Goal: Task Accomplishment & Management: Manage account settings

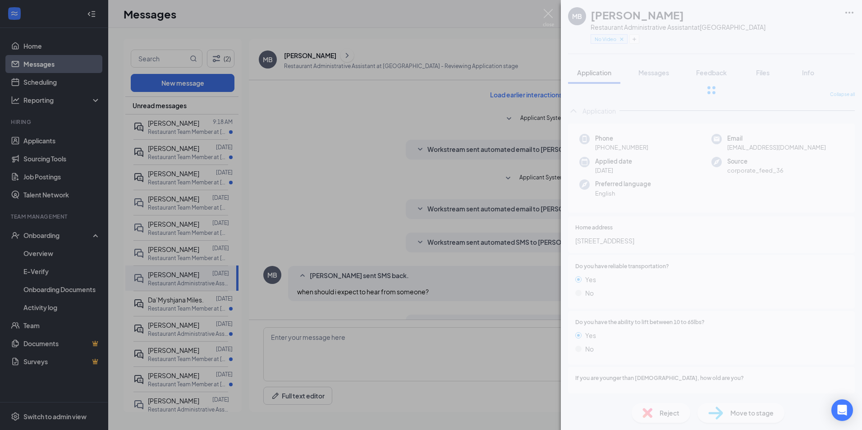
drag, startPoint x: 466, startPoint y: 182, endPoint x: 110, endPoint y: 202, distance: 356.6
click at [466, 183] on div "MB [PERSON_NAME] Restaurant Administrative Assistant at [GEOGRAPHIC_DATA] No Vi…" at bounding box center [431, 215] width 862 height 430
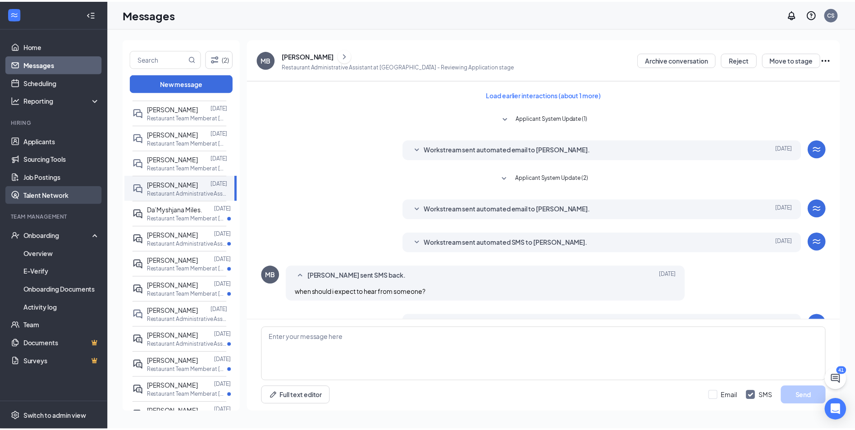
scroll to position [156, 0]
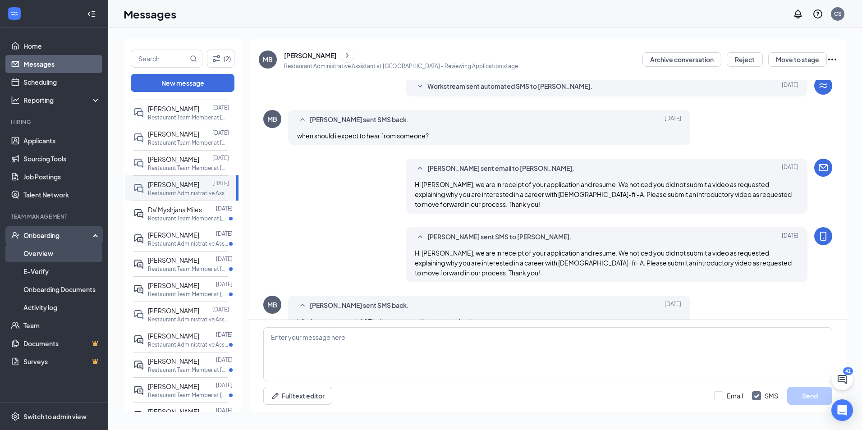
click at [55, 250] on link "Overview" at bounding box center [61, 253] width 77 height 18
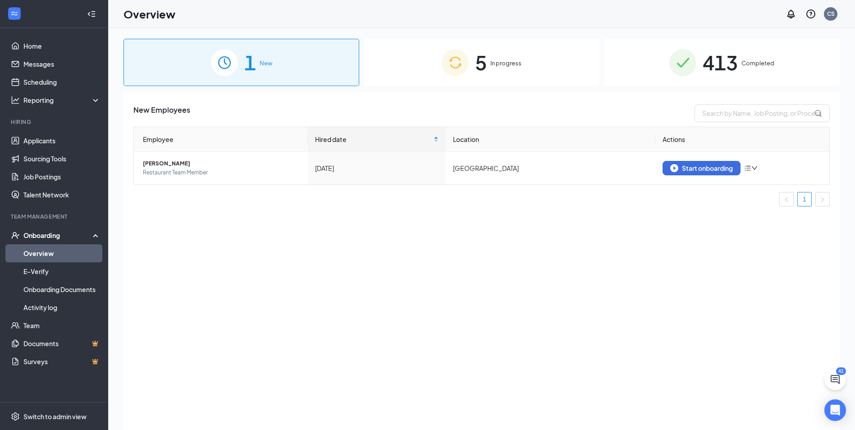
click at [498, 65] on span "In progress" at bounding box center [505, 63] width 31 height 9
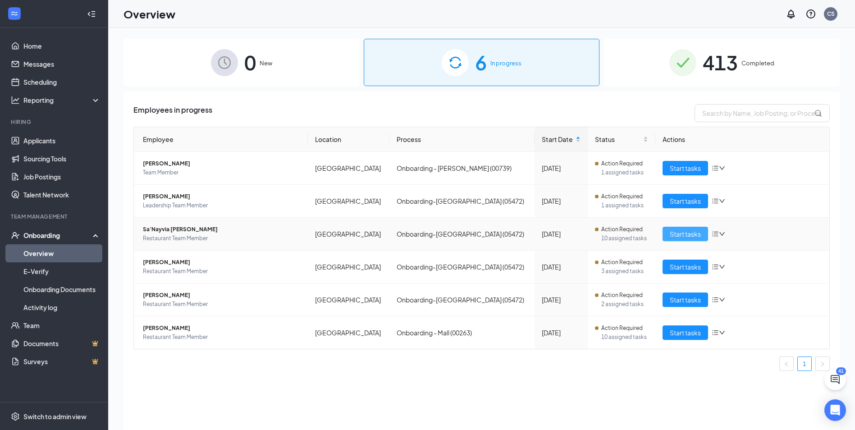
click at [679, 232] on span "Start tasks" at bounding box center [685, 234] width 31 height 10
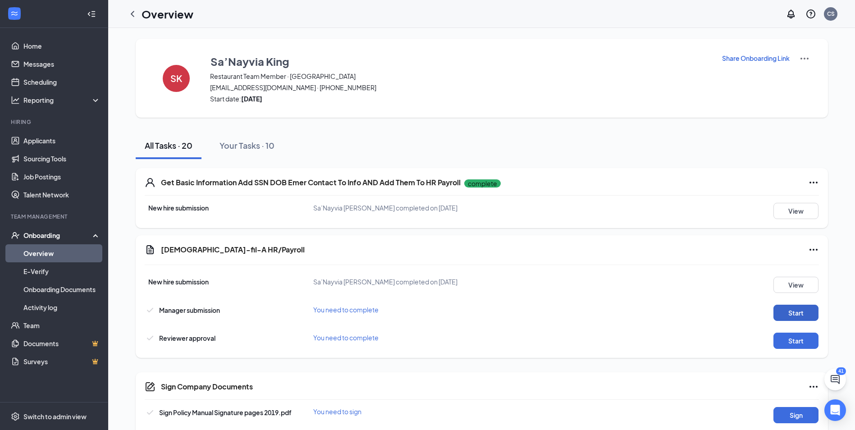
click at [787, 308] on button "Start" at bounding box center [795, 313] width 45 height 16
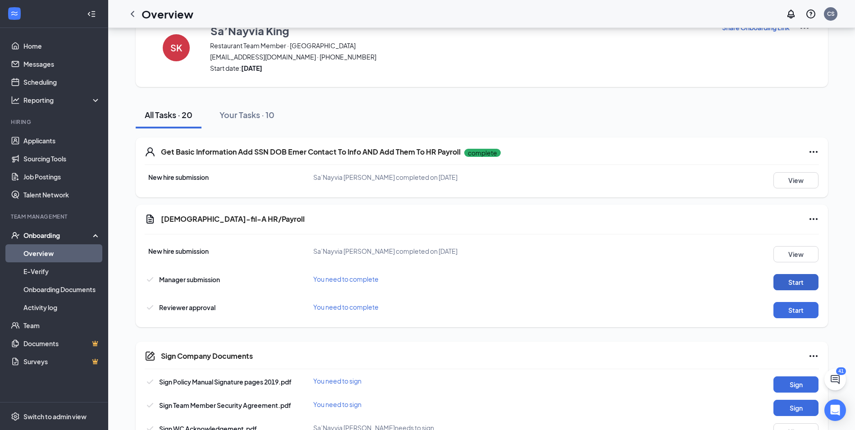
scroll to position [45, 0]
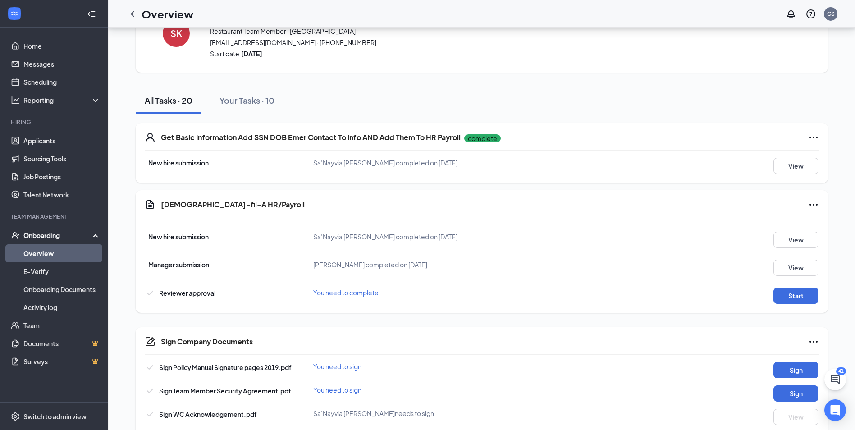
click at [784, 287] on div "Reviewer approval You need to complete Start" at bounding box center [482, 293] width 674 height 21
click at [784, 292] on button "Start" at bounding box center [795, 296] width 45 height 16
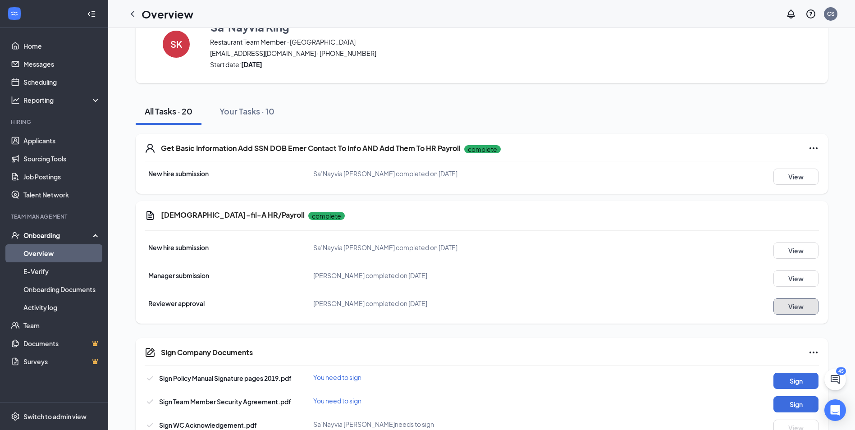
scroll to position [0, 0]
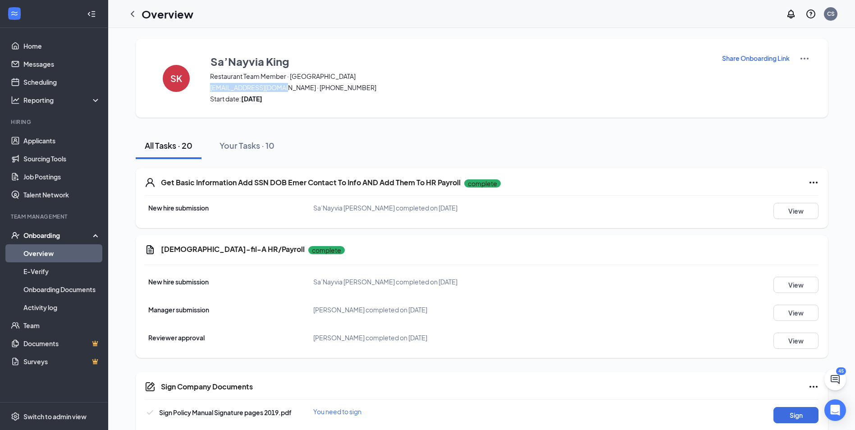
drag, startPoint x: 241, startPoint y: 89, endPoint x: 284, endPoint y: 91, distance: 42.9
click at [284, 91] on span "[EMAIL_ADDRESS][DOMAIN_NAME] · [PHONE_NUMBER]" at bounding box center [460, 87] width 500 height 9
click at [433, 133] on div "All Tasks · 20 Your Tasks · 10" at bounding box center [482, 145] width 692 height 27
click at [132, 18] on icon "ChevronLeft" at bounding box center [132, 14] width 11 height 11
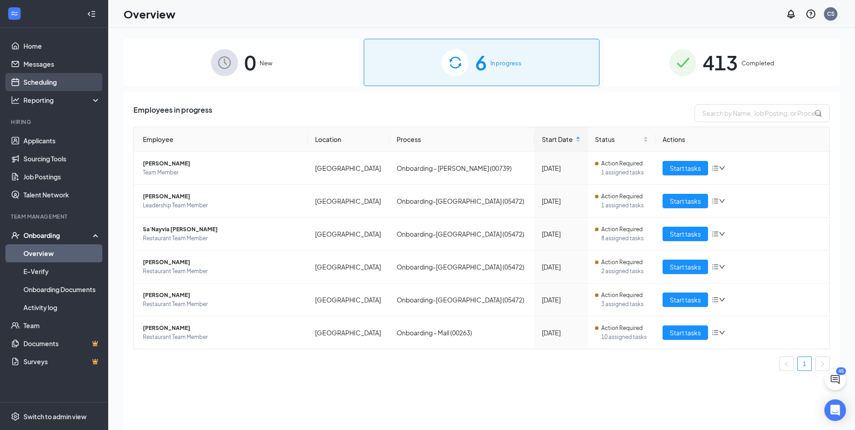
click at [64, 78] on link "Scheduling" at bounding box center [61, 82] width 77 height 18
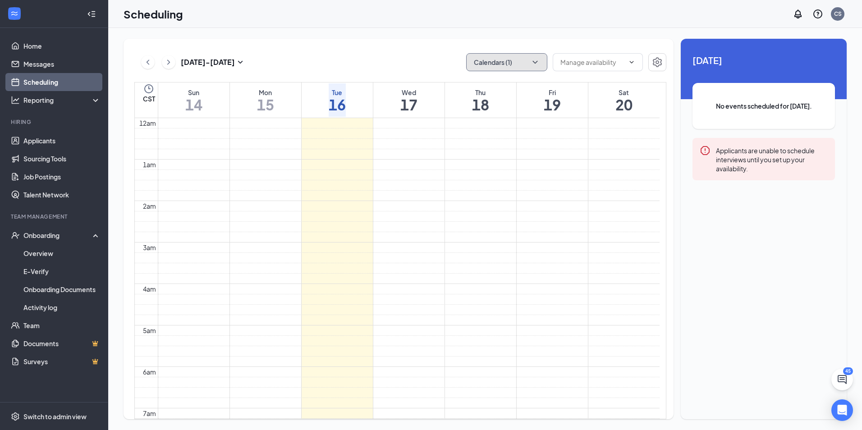
click at [481, 62] on button "Calendars (1)" at bounding box center [506, 62] width 81 height 18
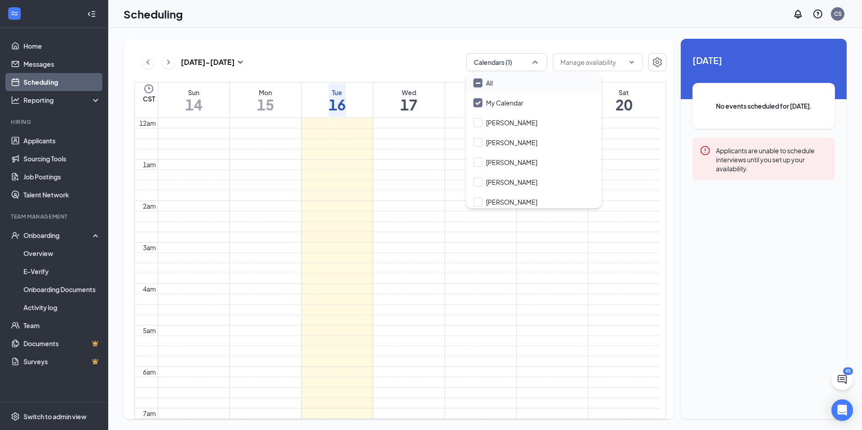
click at [485, 89] on div "All" at bounding box center [533, 83] width 135 height 20
checkbox input "true"
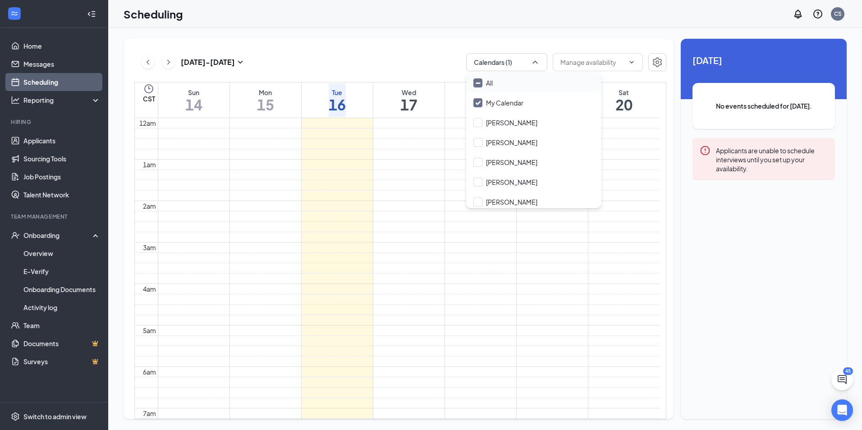
checkbox input "true"
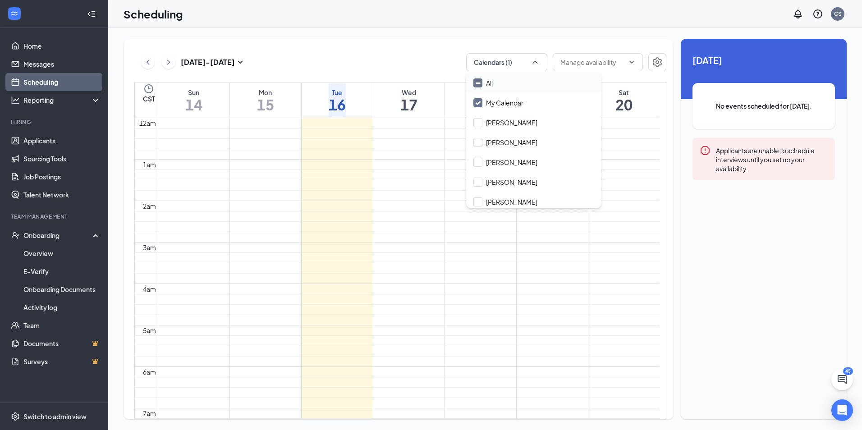
checkbox input "true"
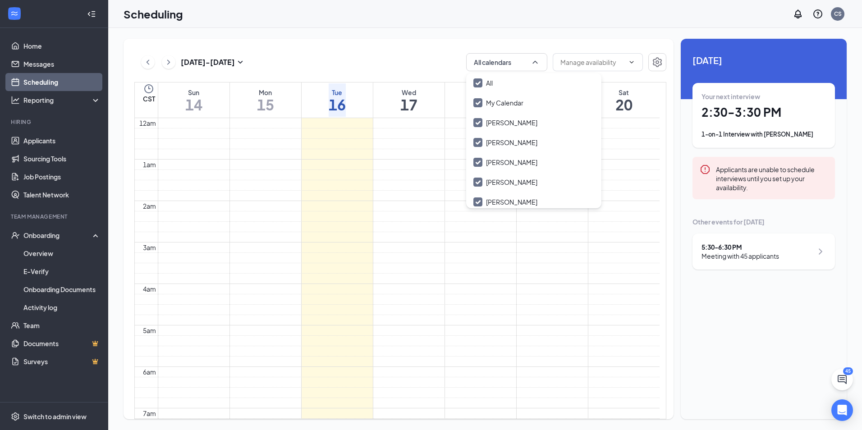
click at [353, 52] on div "[DATE] - [DATE] All calendars CST Sun 14 Mon 15 Tue 16 Wed 17 Thu 18 Fri 19 Sat…" at bounding box center [398, 229] width 550 height 380
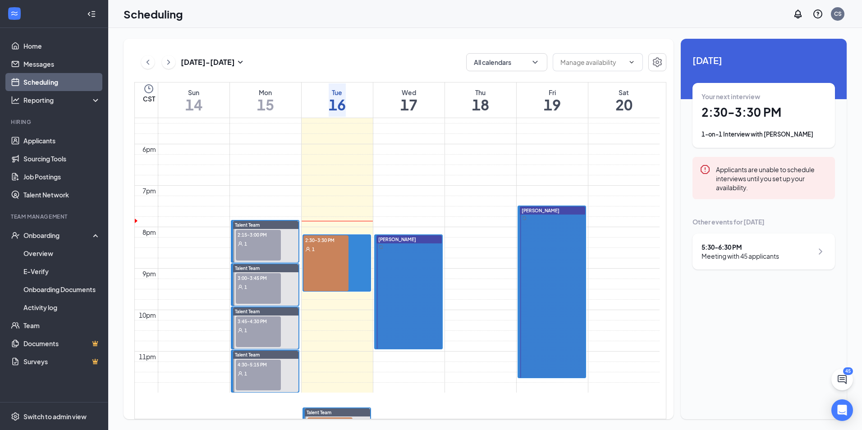
scroll to position [721, 0]
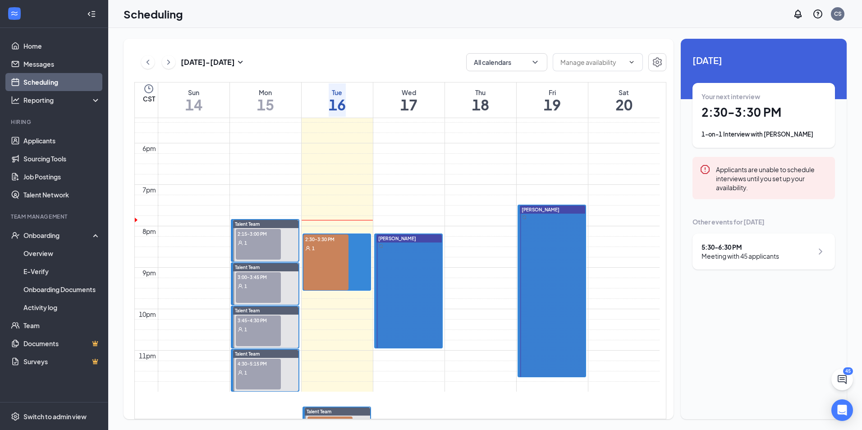
click at [319, 267] on div "2:30-3:30 PM 1" at bounding box center [325, 262] width 45 height 56
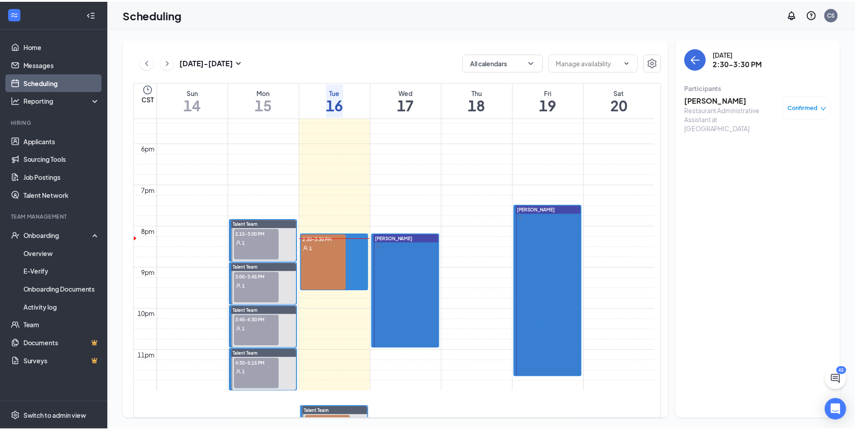
scroll to position [721, 0]
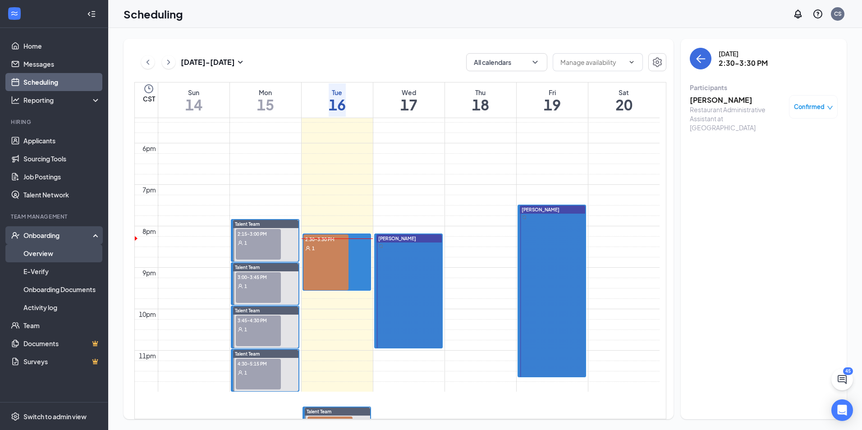
click at [69, 256] on link "Overview" at bounding box center [61, 253] width 77 height 18
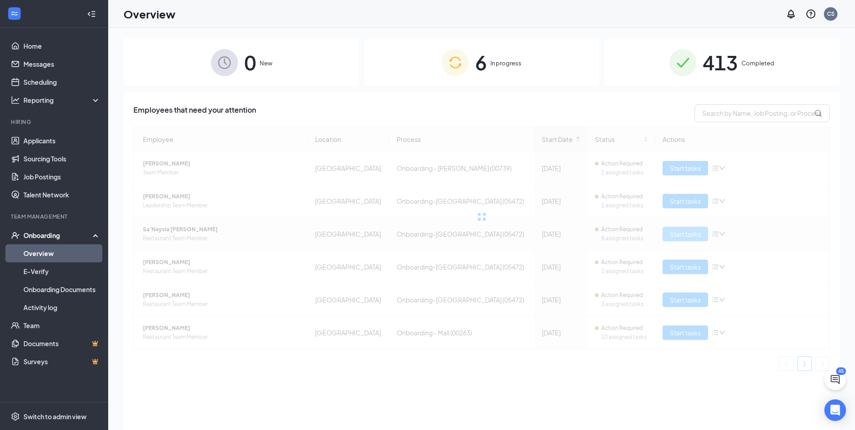
click at [688, 231] on div at bounding box center [481, 217] width 696 height 180
drag, startPoint x: 413, startPoint y: 76, endPoint x: 421, endPoint y: 73, distance: 9.1
click at [418, 74] on div "6 In progress" at bounding box center [482, 62] width 236 height 47
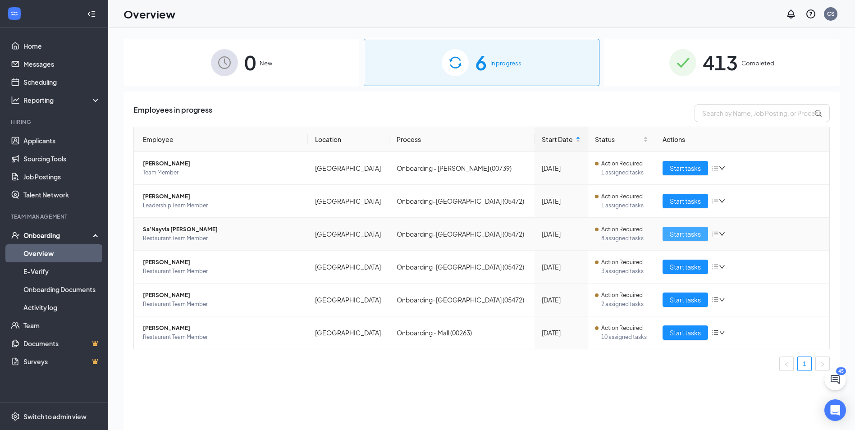
click at [681, 231] on span "Start tasks" at bounding box center [685, 234] width 31 height 10
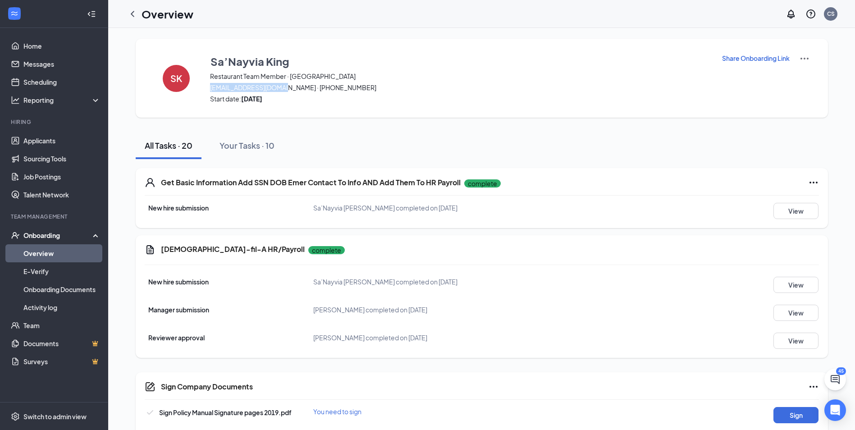
drag, startPoint x: 284, startPoint y: 89, endPoint x: 210, endPoint y: 87, distance: 74.8
click at [210, 87] on span "[EMAIL_ADDRESS][DOMAIN_NAME] · [PHONE_NUMBER]" at bounding box center [460, 87] width 500 height 9
drag, startPoint x: 210, startPoint y: 87, endPoint x: 217, endPoint y: 86, distance: 7.3
copy span "[EMAIL_ADDRESS][DOMAIN_NAME]"
